Goal: Information Seeking & Learning: Learn about a topic

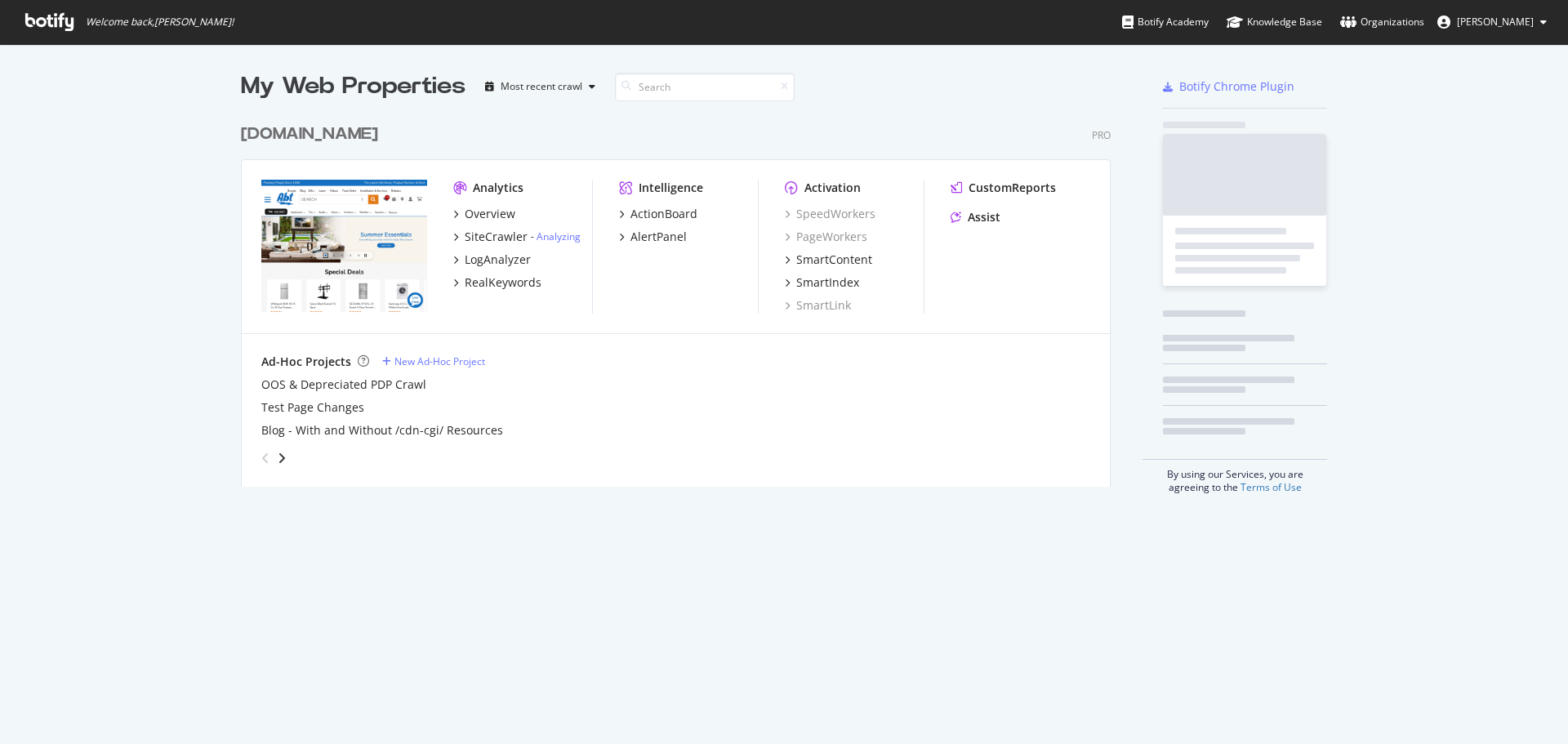
scroll to position [372, 870]
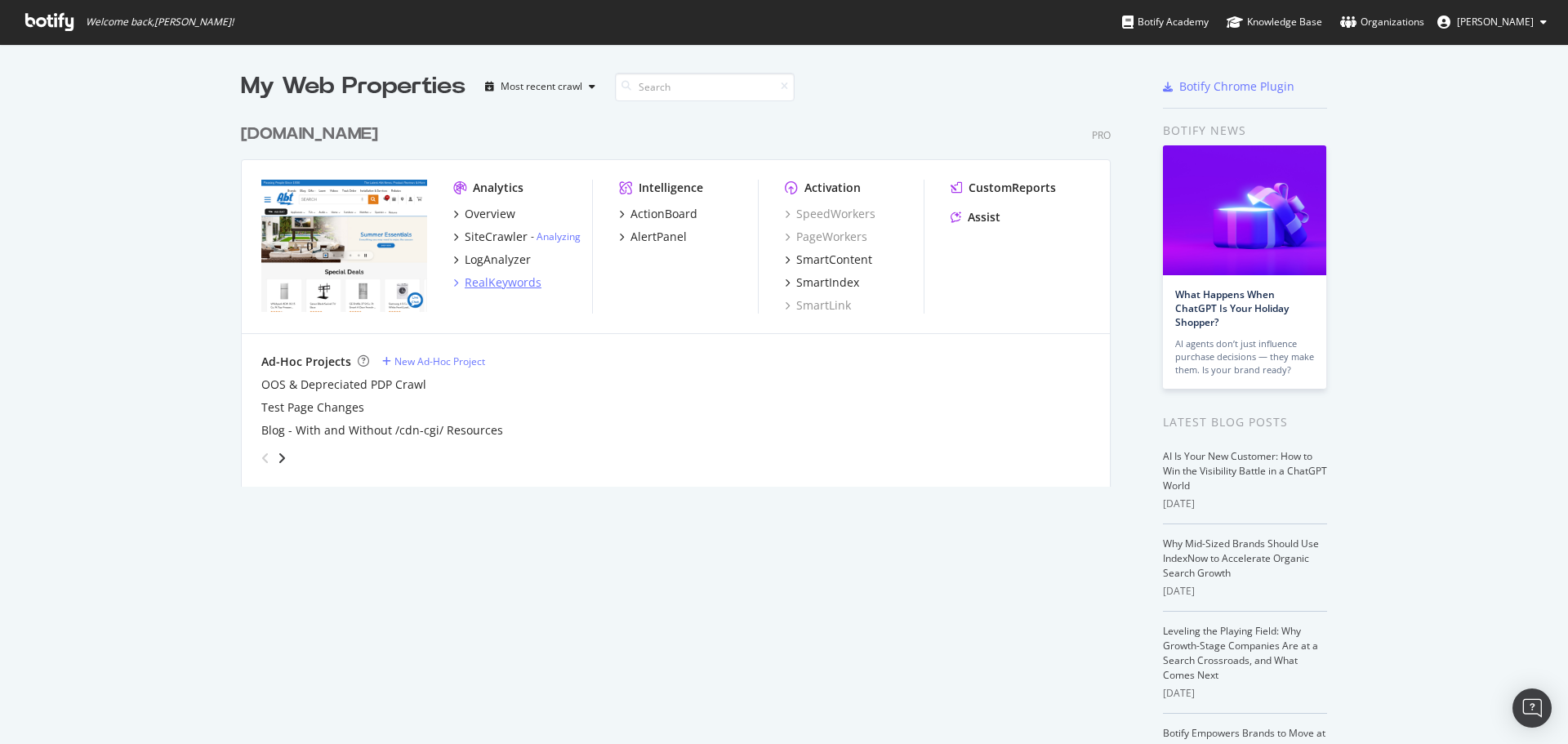
click at [496, 274] on div "RealKeywords" at bounding box center [503, 282] width 77 height 16
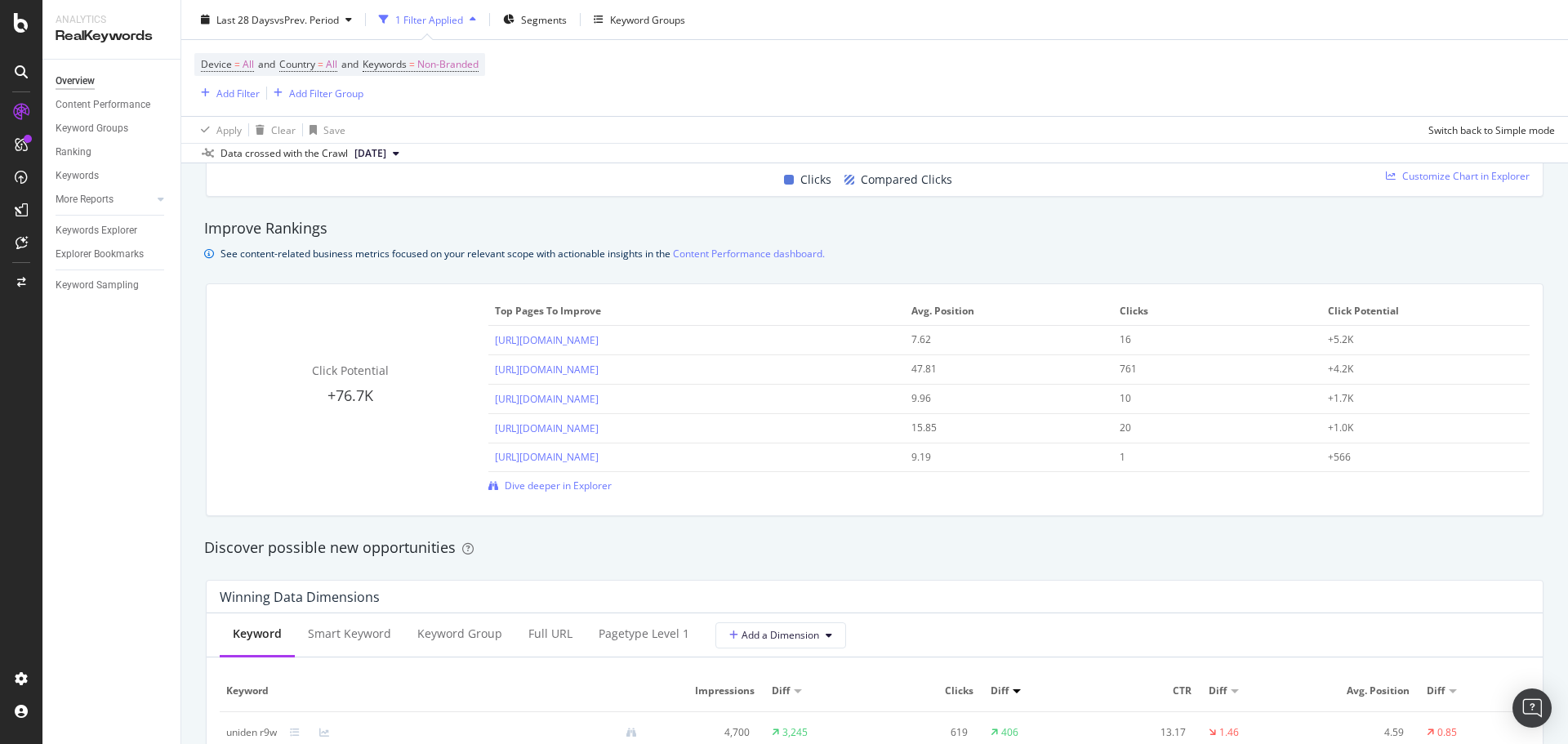
scroll to position [1062, 0]
click at [576, 486] on span "Dive deeper in Explorer" at bounding box center [559, 485] width 107 height 14
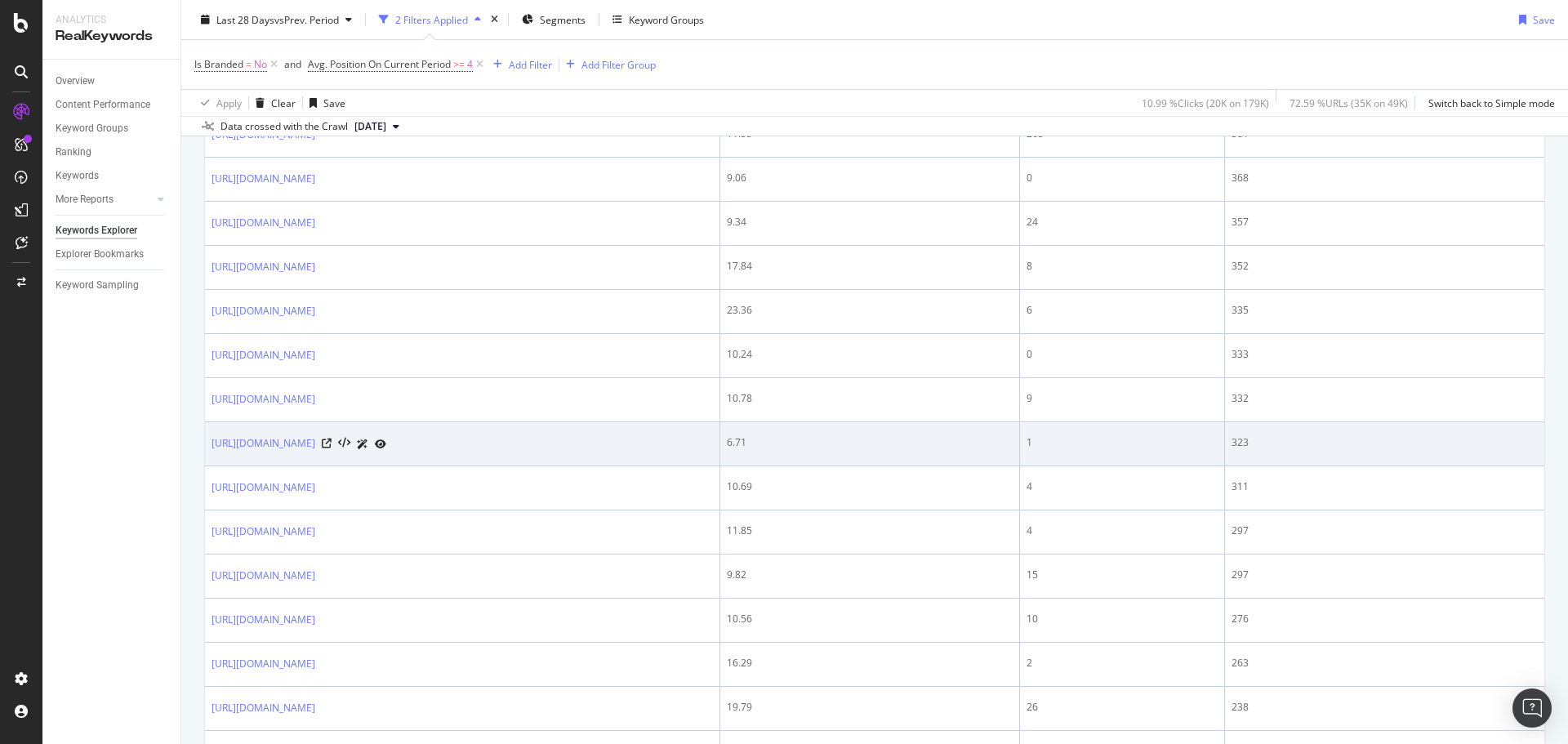
scroll to position [1144, 0]
